Goal: Navigation & Orientation: Go to known website

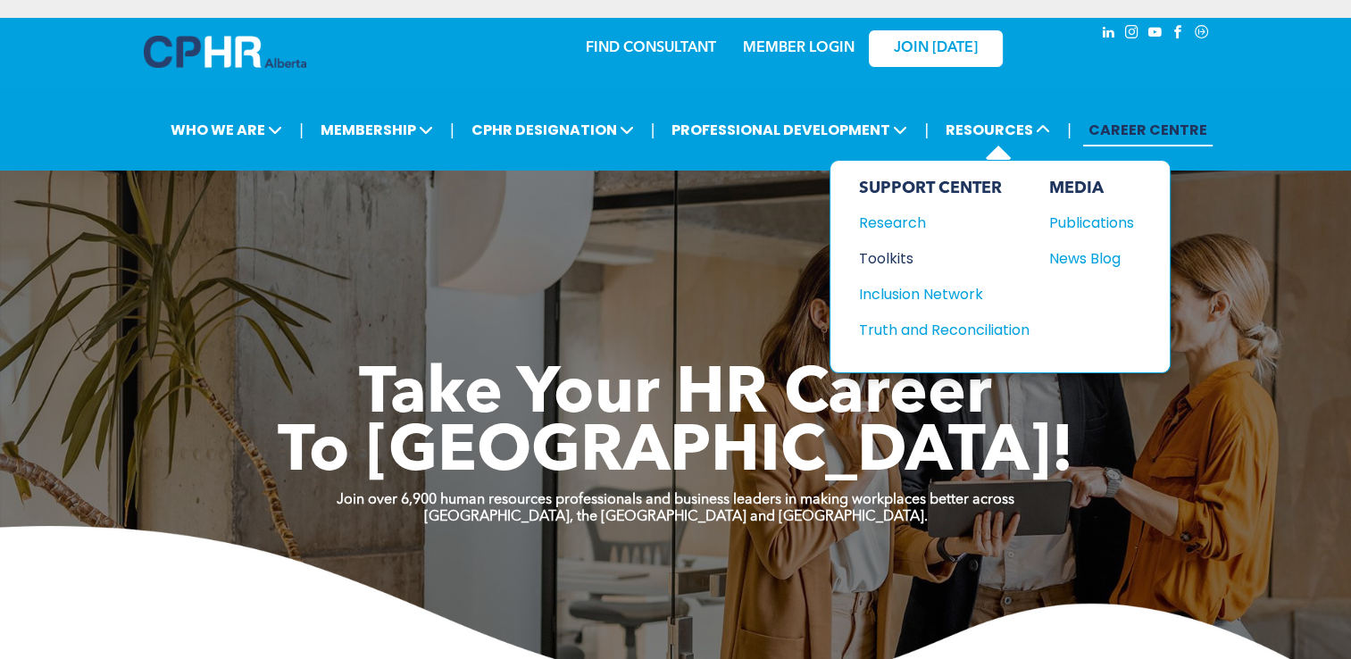
click at [890, 257] on div "Toolkits" at bounding box center [936, 258] width 154 height 22
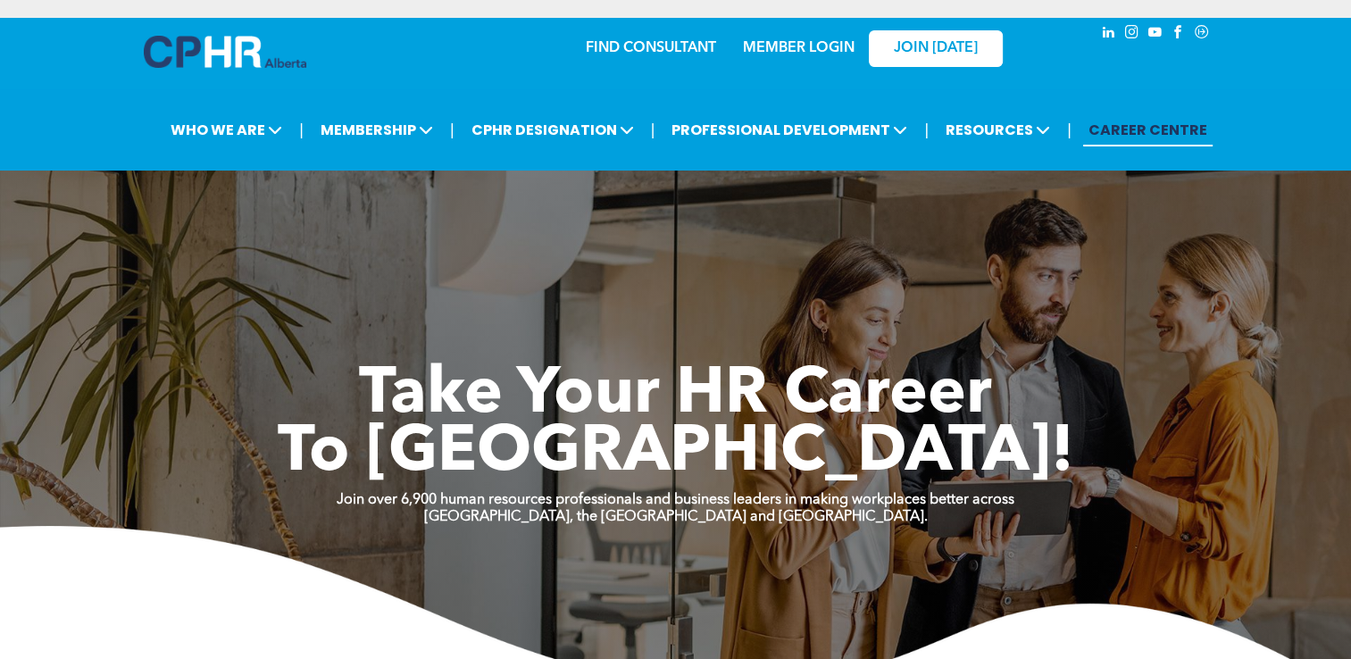
click at [836, 46] on link "MEMBER LOGIN" at bounding box center [799, 48] width 112 height 14
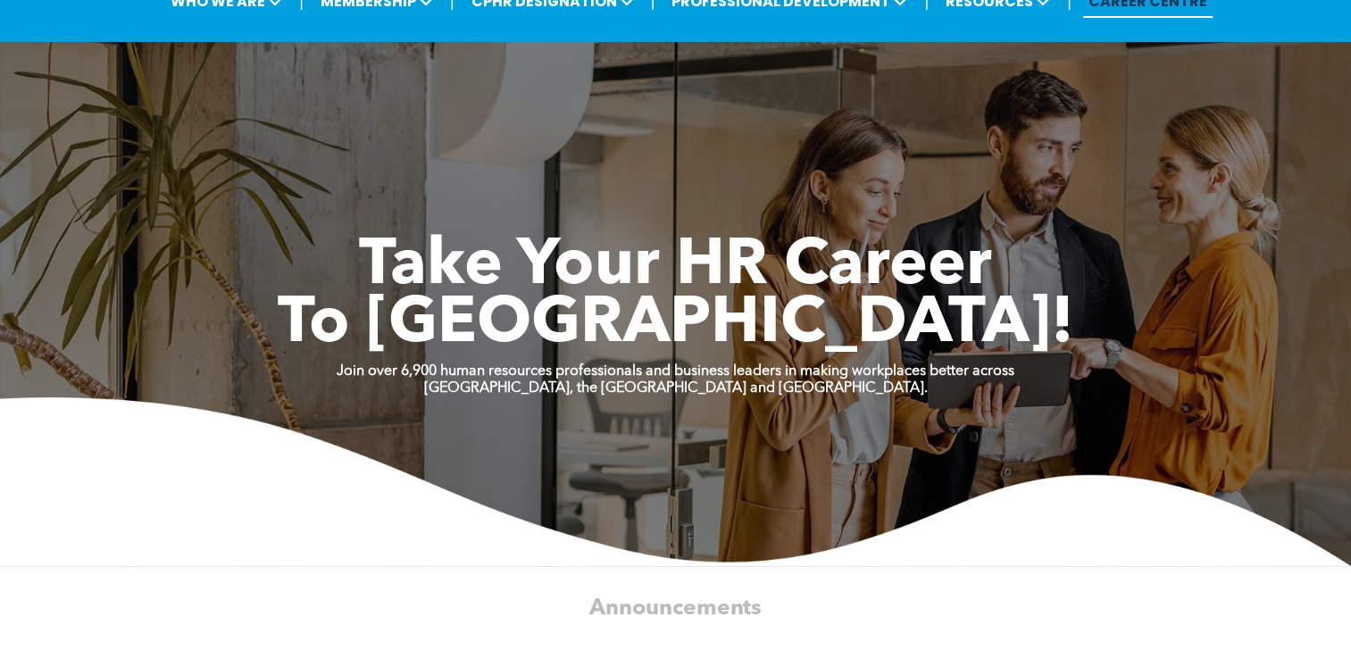
scroll to position [130, 0]
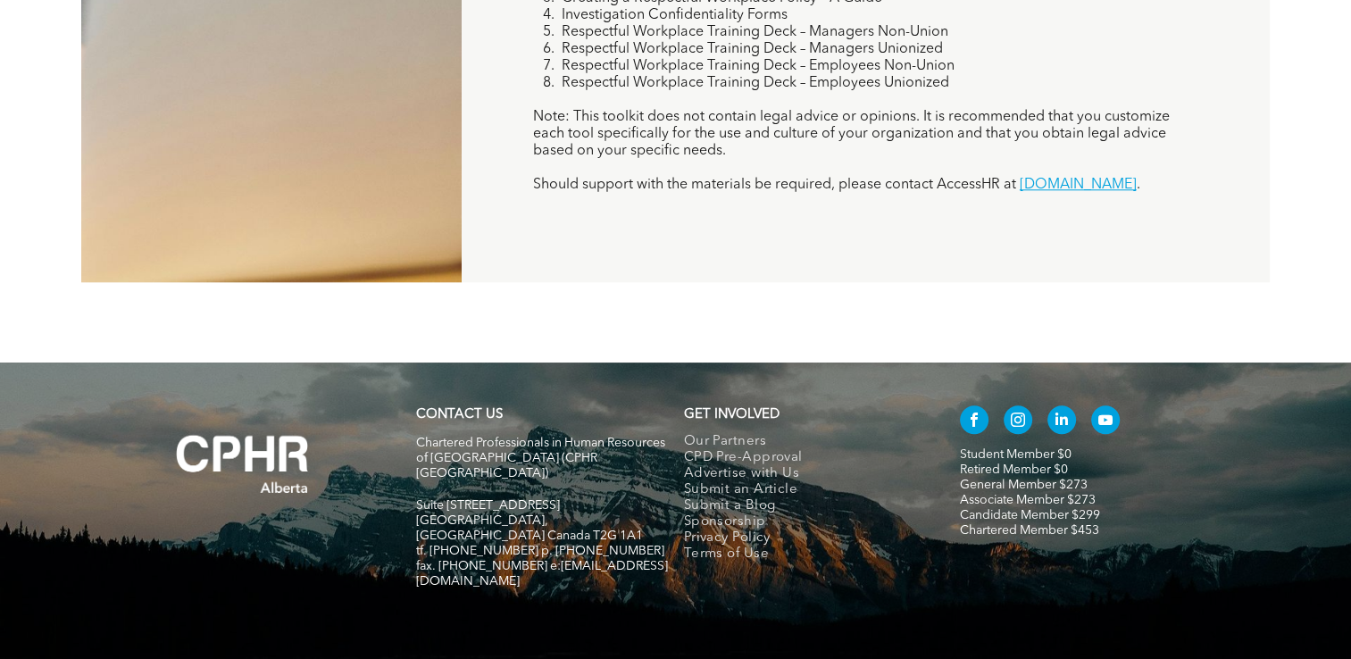
scroll to position [1721, 0]
